Goal: Find specific page/section: Find specific page/section

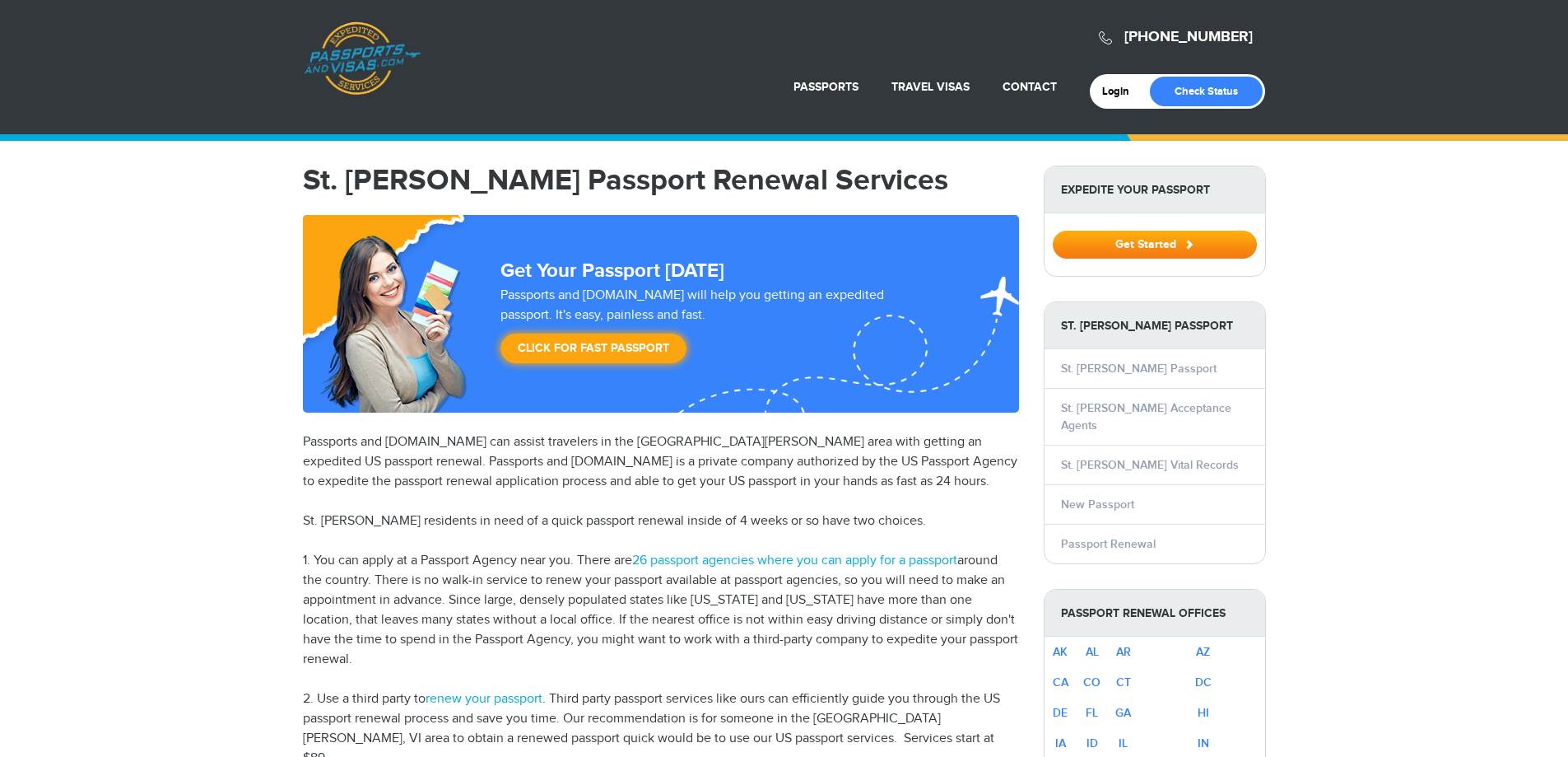
select select "**********"
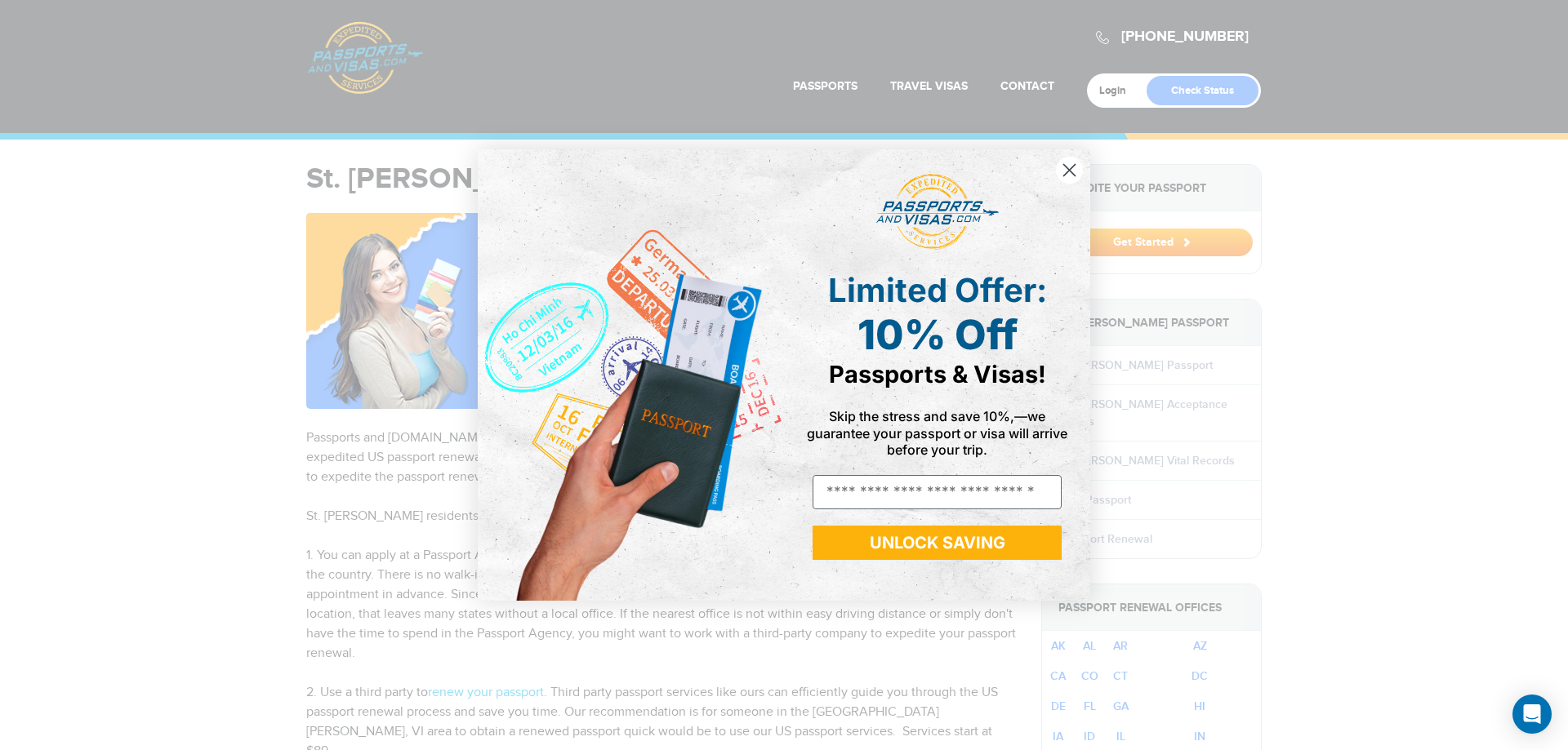
click at [1063, 166] on circle "Close dialog" at bounding box center [1069, 170] width 27 height 27
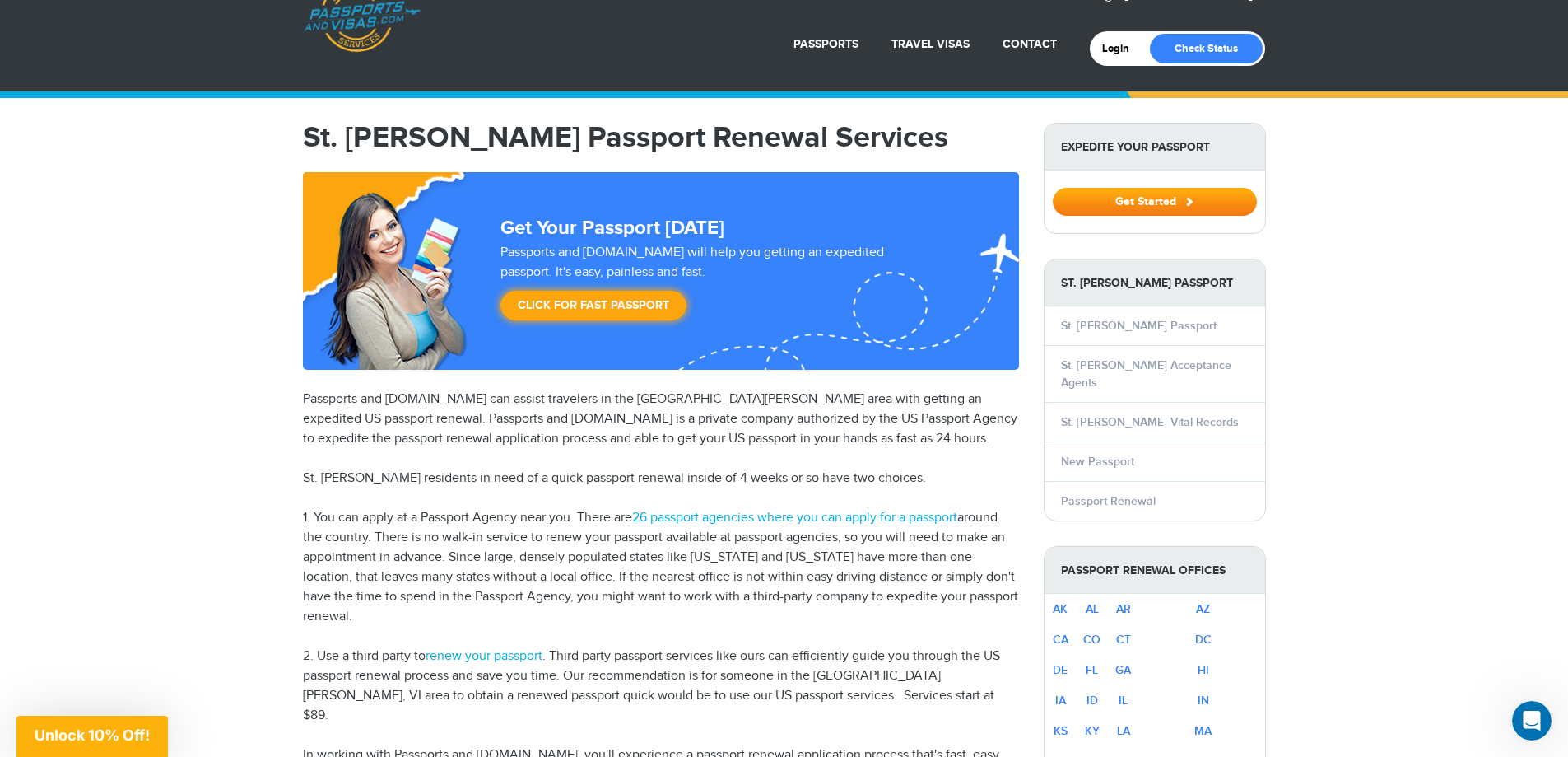
scroll to position [164, 0]
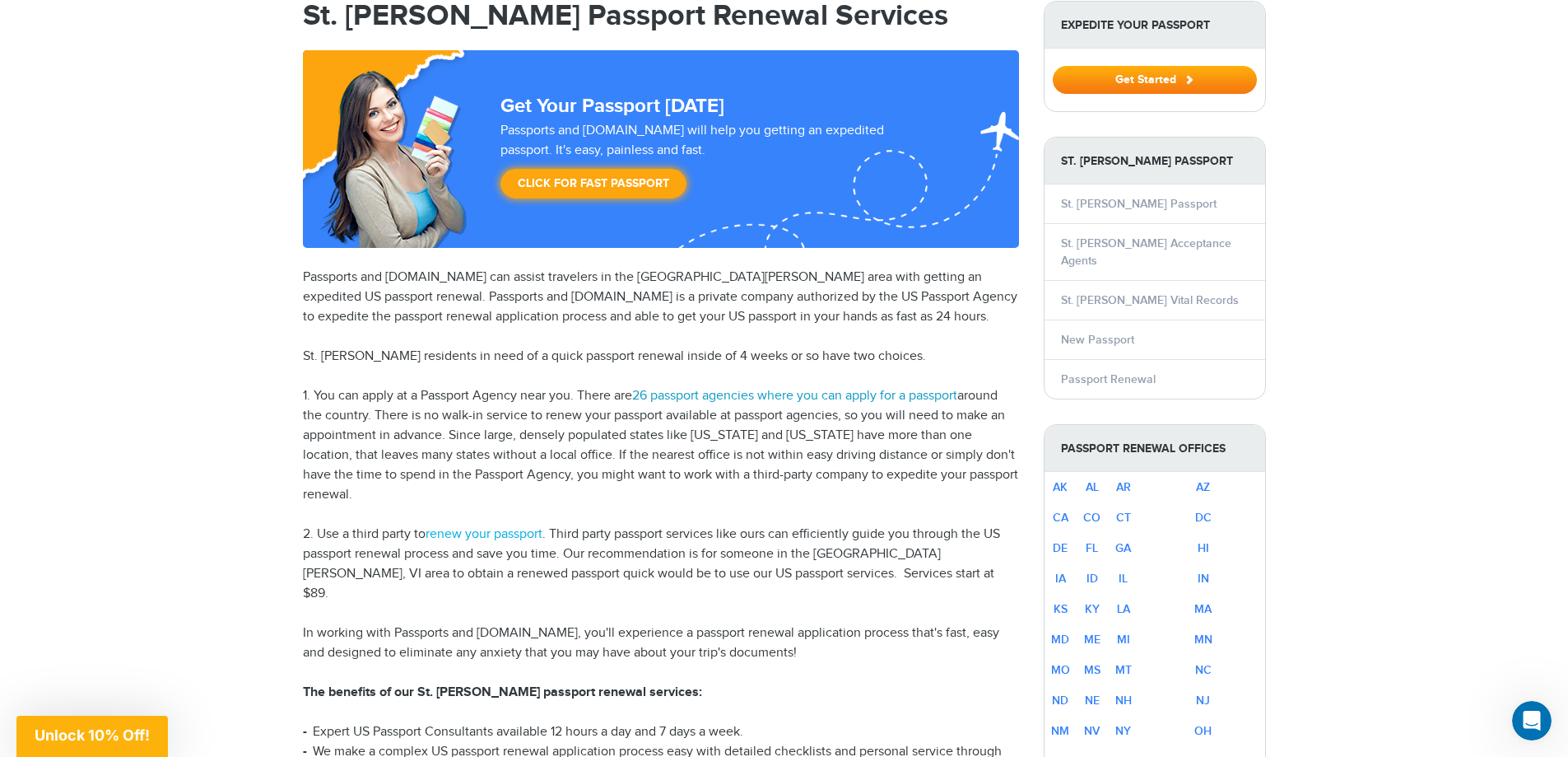
click at [749, 394] on link "26 passport agencies where you can apply for a passport" at bounding box center [795, 396] width 325 height 16
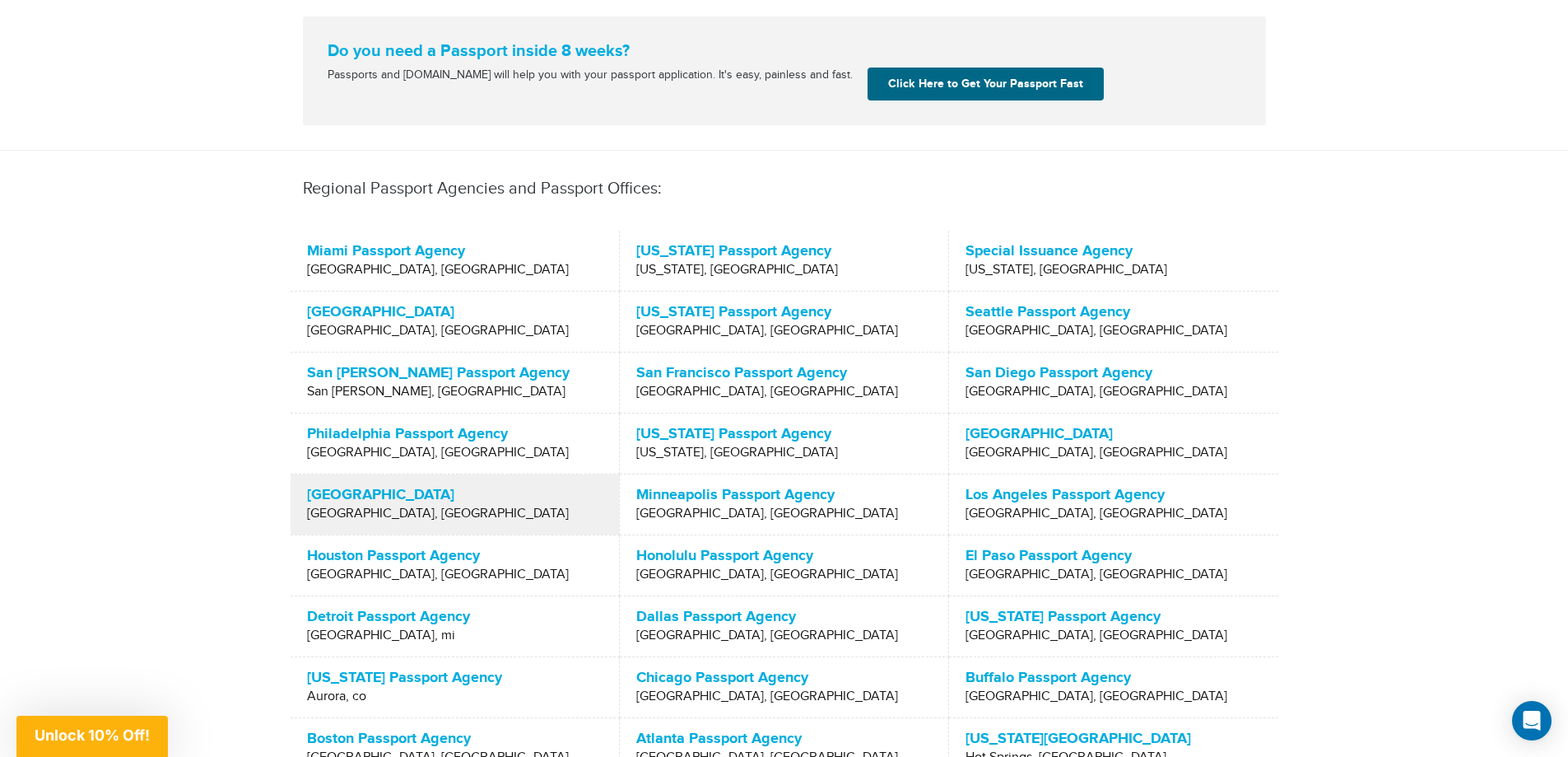
scroll to position [577, 0]
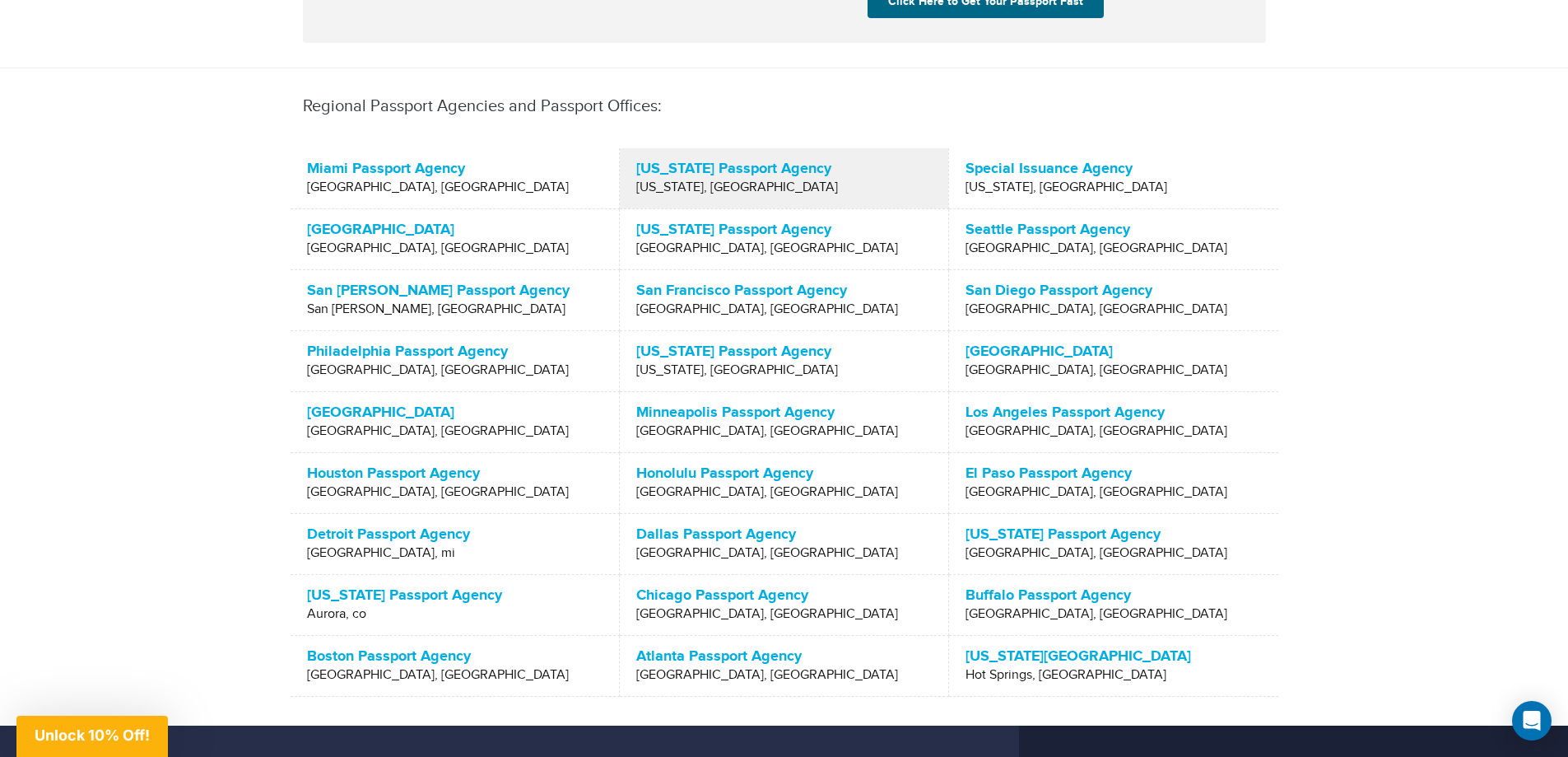
click at [731, 182] on span "[US_STATE], [GEOGRAPHIC_DATA]" at bounding box center [784, 187] width 296 height 17
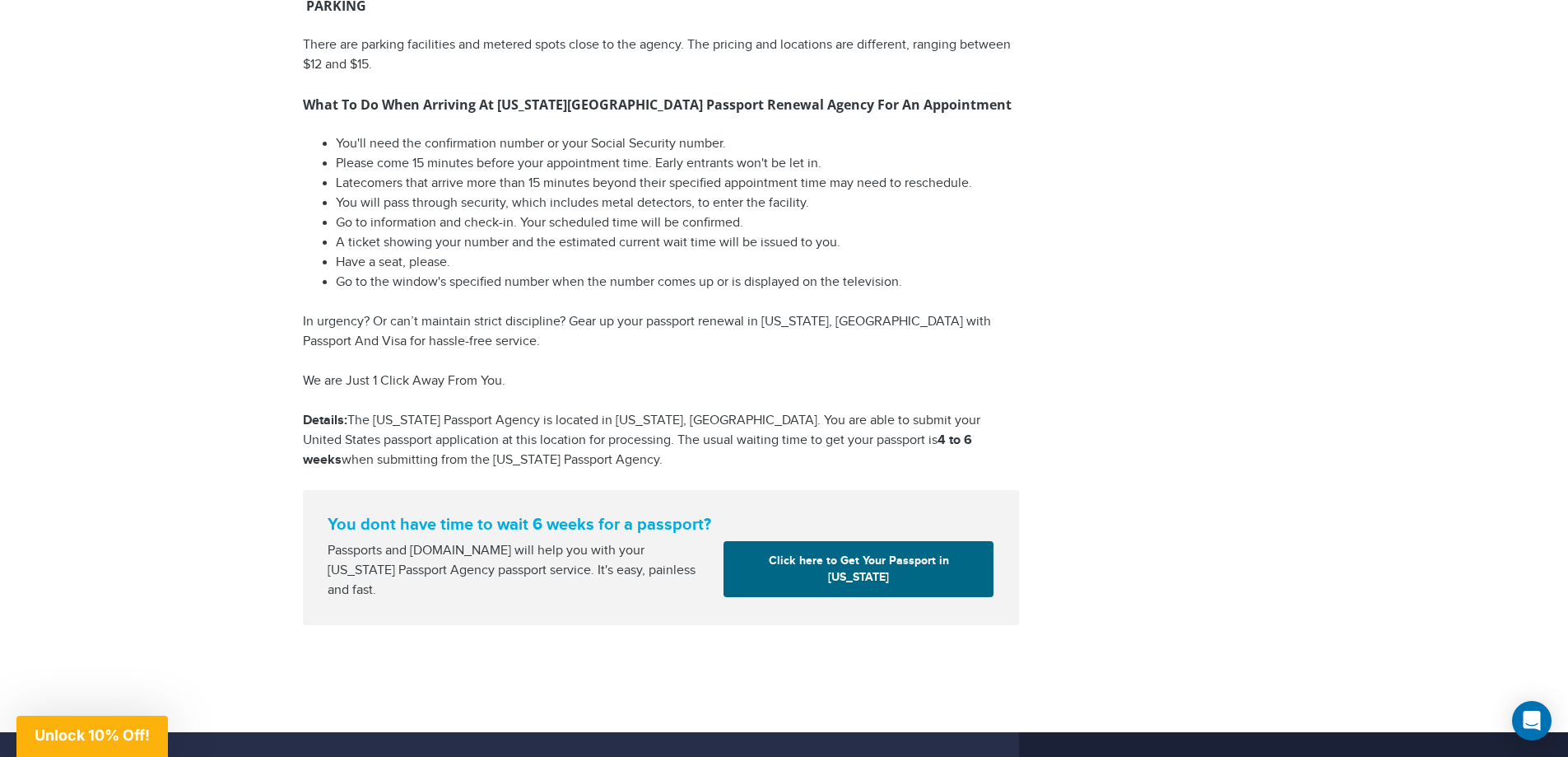
scroll to position [2388, 0]
